Goal: Information Seeking & Learning: Learn about a topic

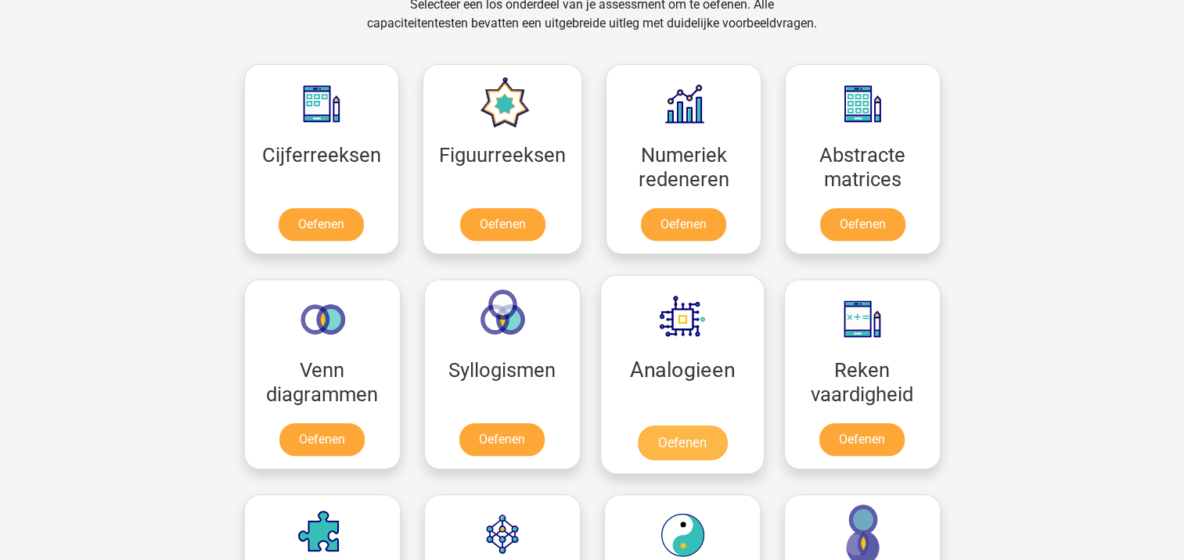
scroll to position [670, 0]
click at [670, 442] on link "Oefenen" at bounding box center [681, 443] width 89 height 34
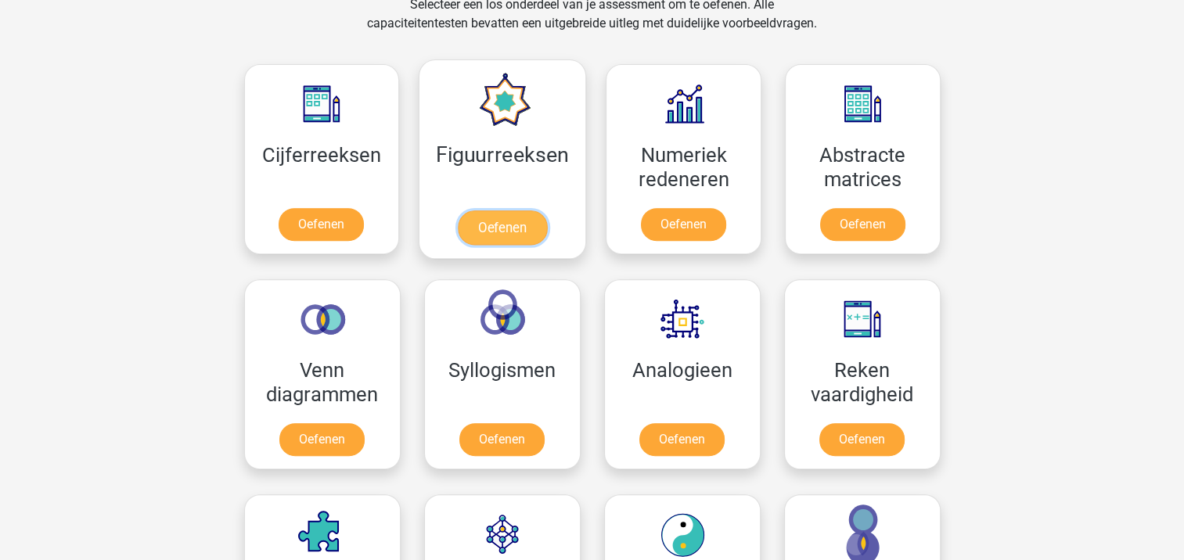
click at [529, 226] on link "Oefenen" at bounding box center [502, 227] width 89 height 34
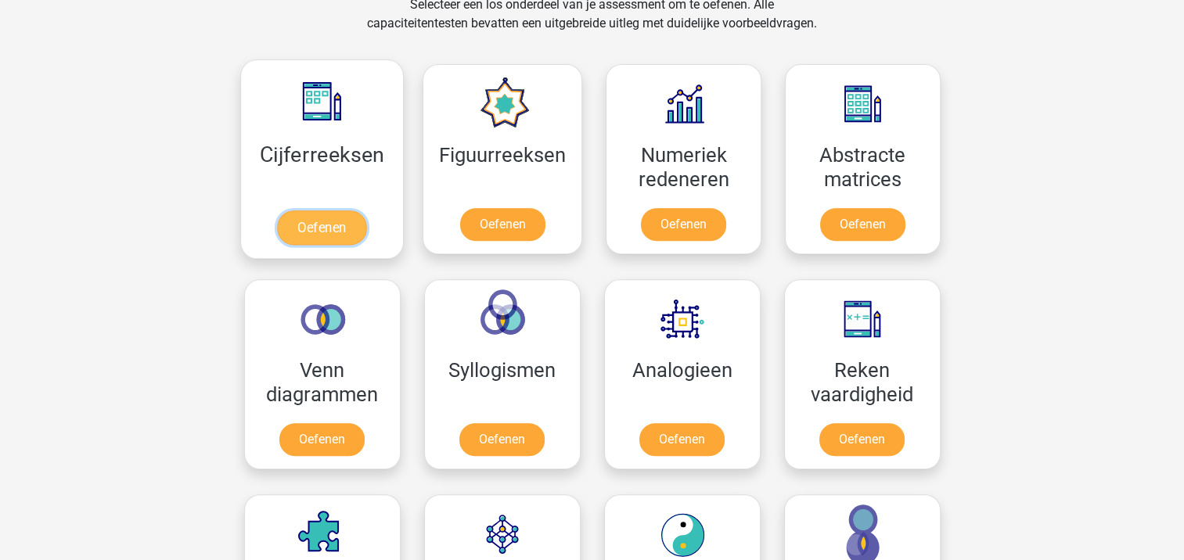
click at [347, 235] on link "Oefenen" at bounding box center [321, 227] width 89 height 34
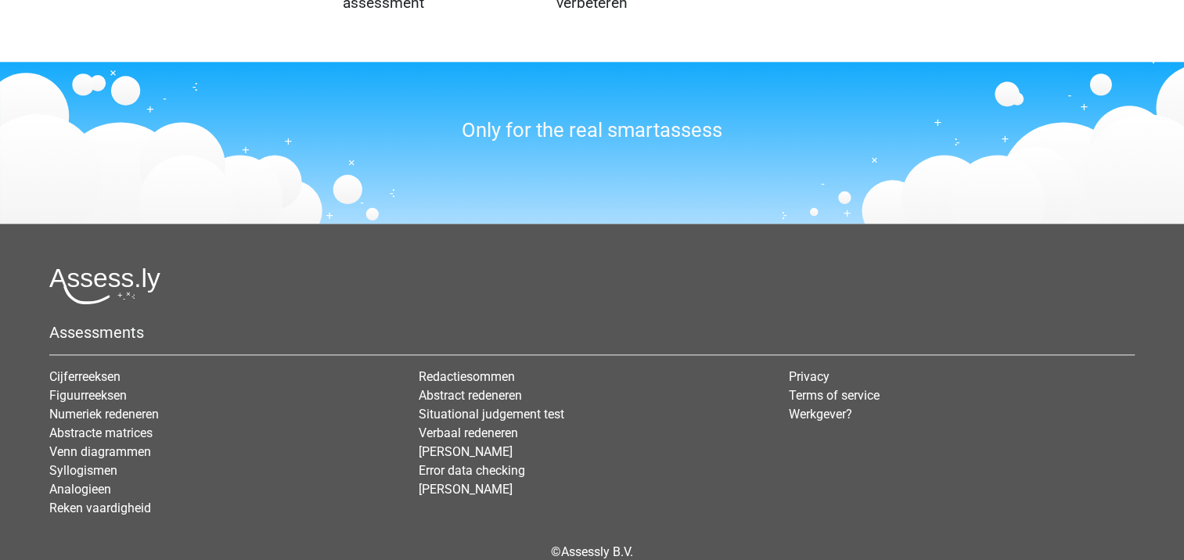
scroll to position [1918, 0]
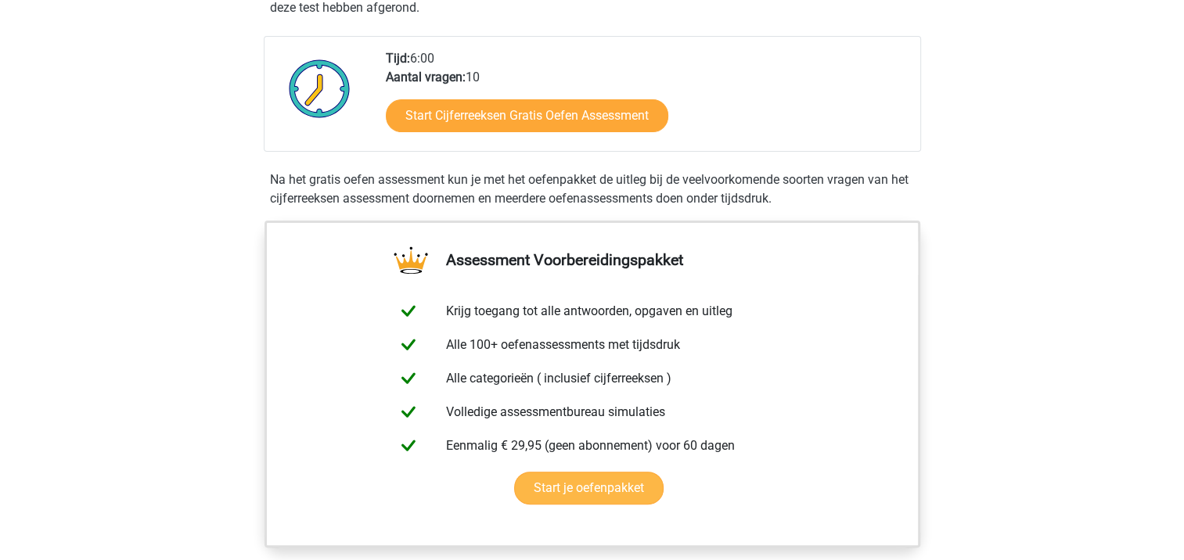
scroll to position [374, 0]
